Goal: Navigation & Orientation: Understand site structure

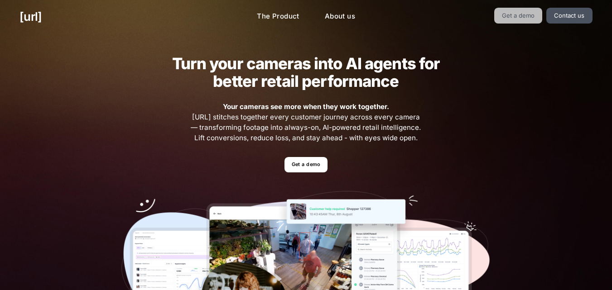
click at [529, 12] on link "Get a demo" at bounding box center [518, 16] width 48 height 16
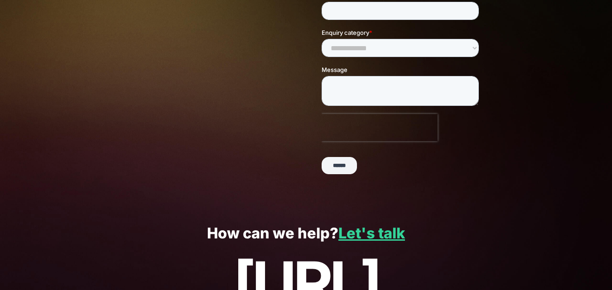
scroll to position [253, 0]
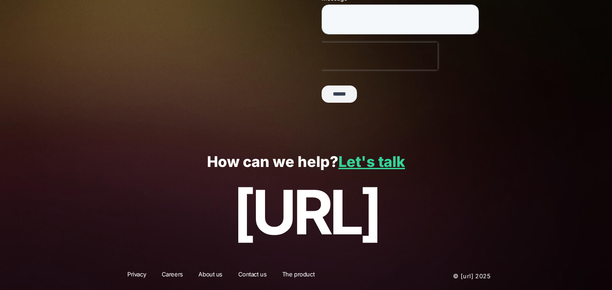
click at [202, 273] on link "About us" at bounding box center [210, 276] width 36 height 12
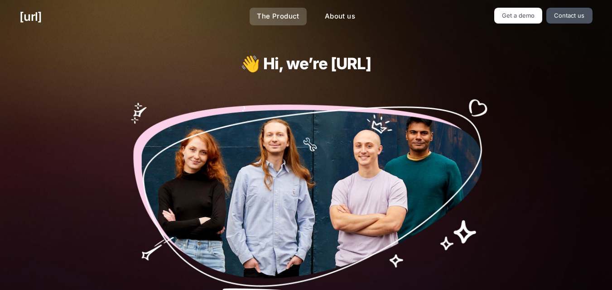
click at [277, 15] on link "The Product" at bounding box center [278, 17] width 57 height 18
